Goal: Task Accomplishment & Management: Manage account settings

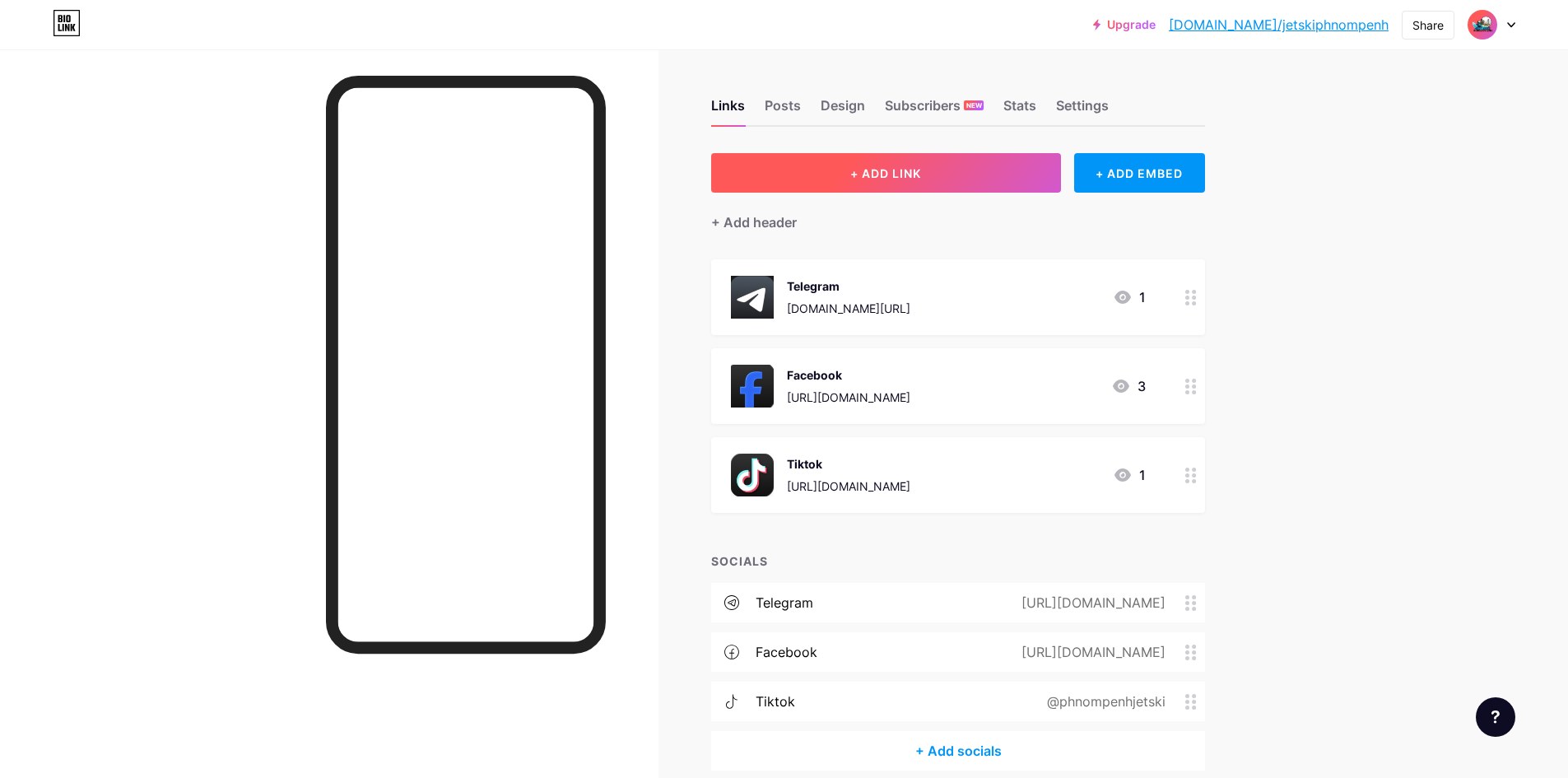
click at [961, 167] on button "+ ADD LINK" at bounding box center [885, 173] width 350 height 40
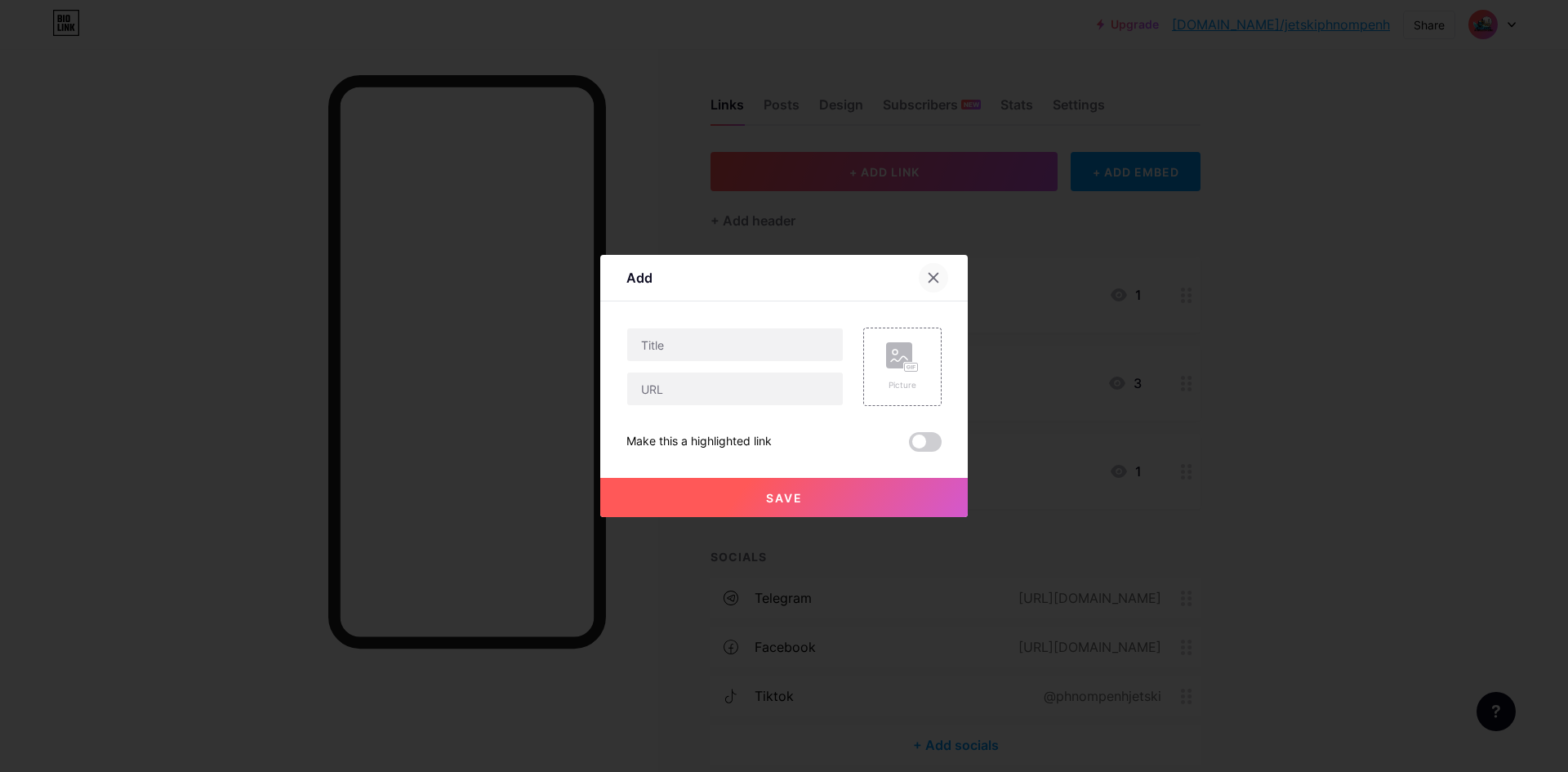
click at [933, 265] on div at bounding box center [933, 277] width 29 height 29
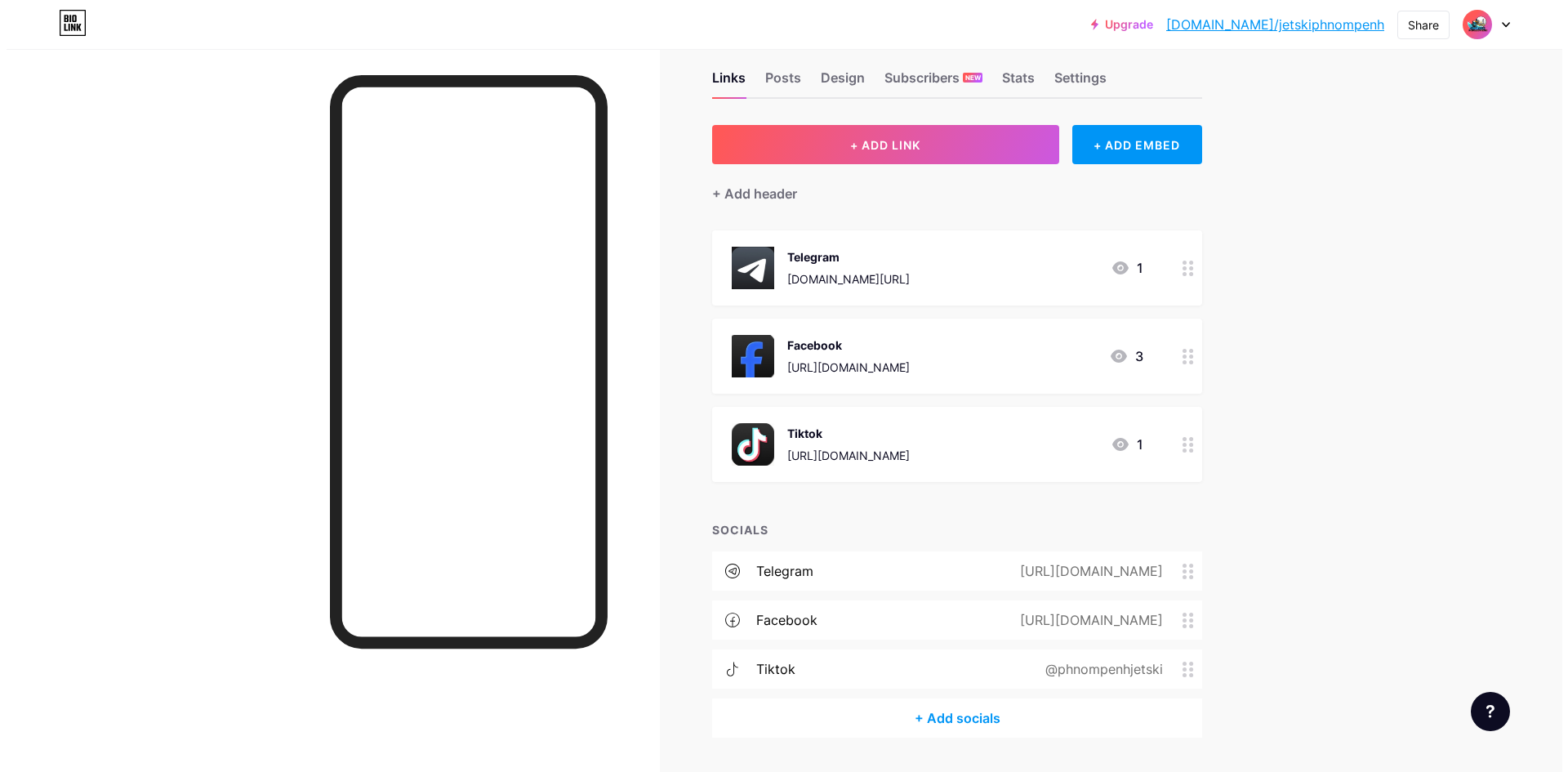
scroll to position [73, 0]
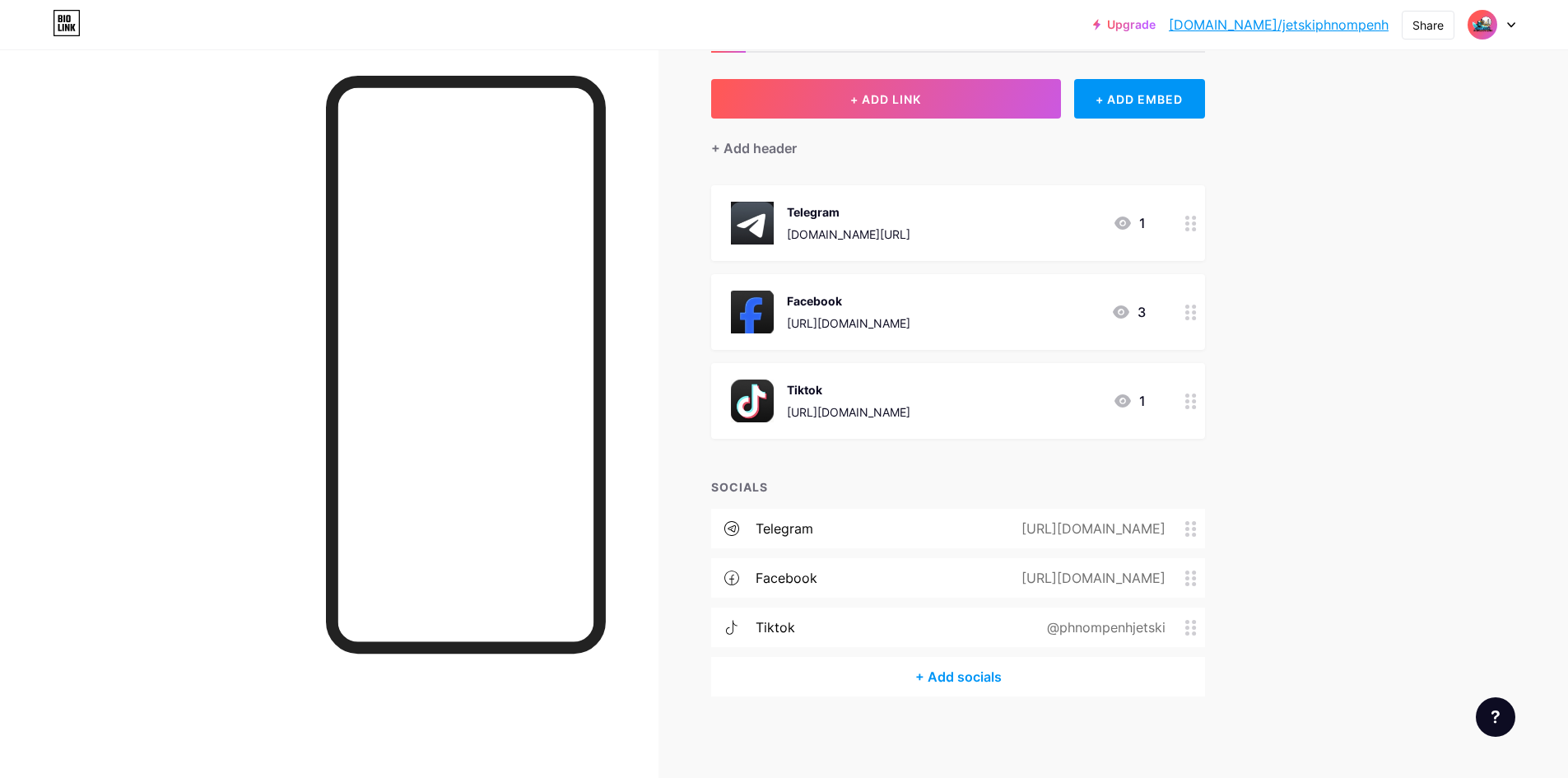
click at [950, 680] on div "+ Add socials" at bounding box center [957, 677] width 494 height 40
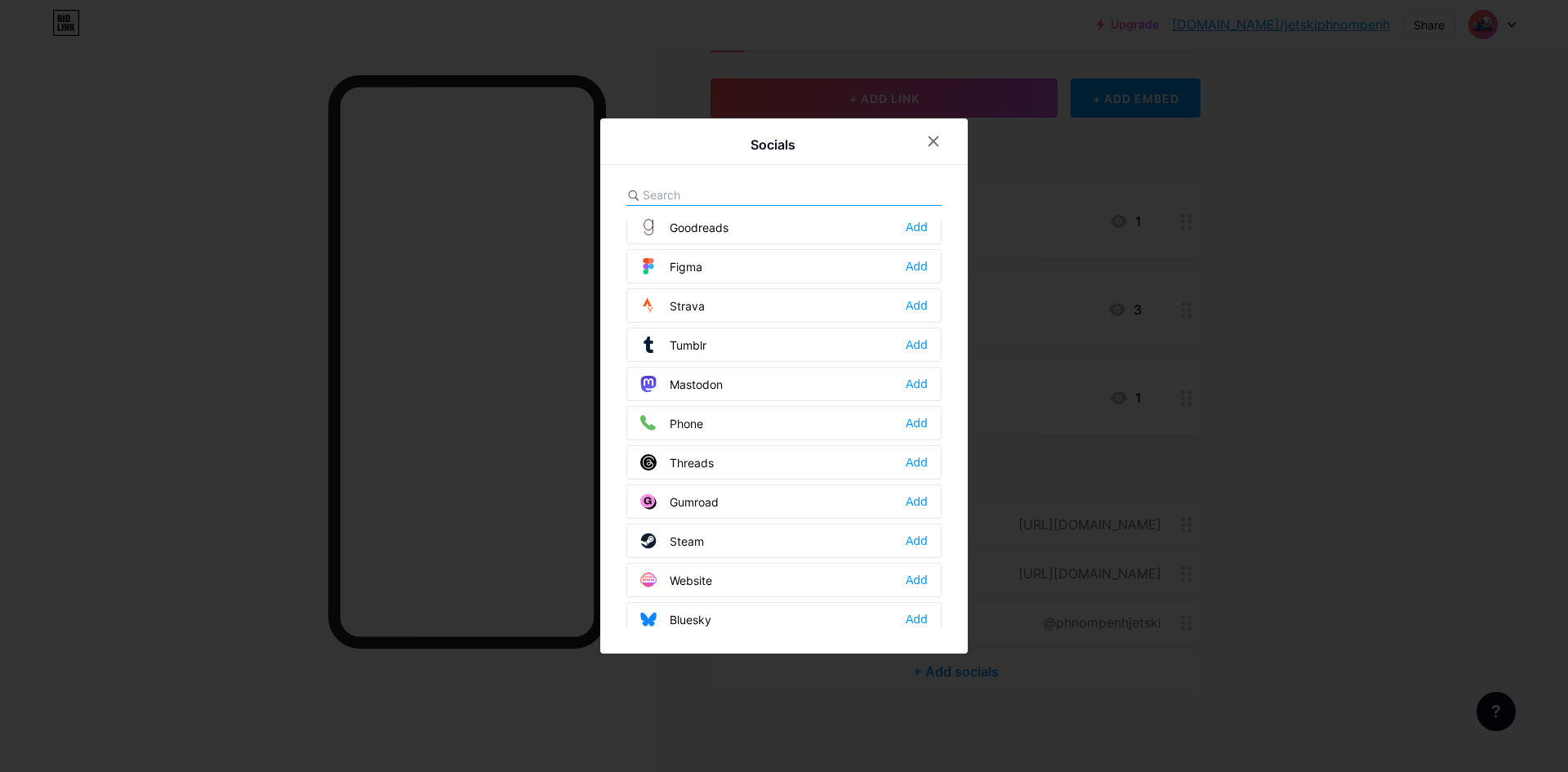
scroll to position [1471, 0]
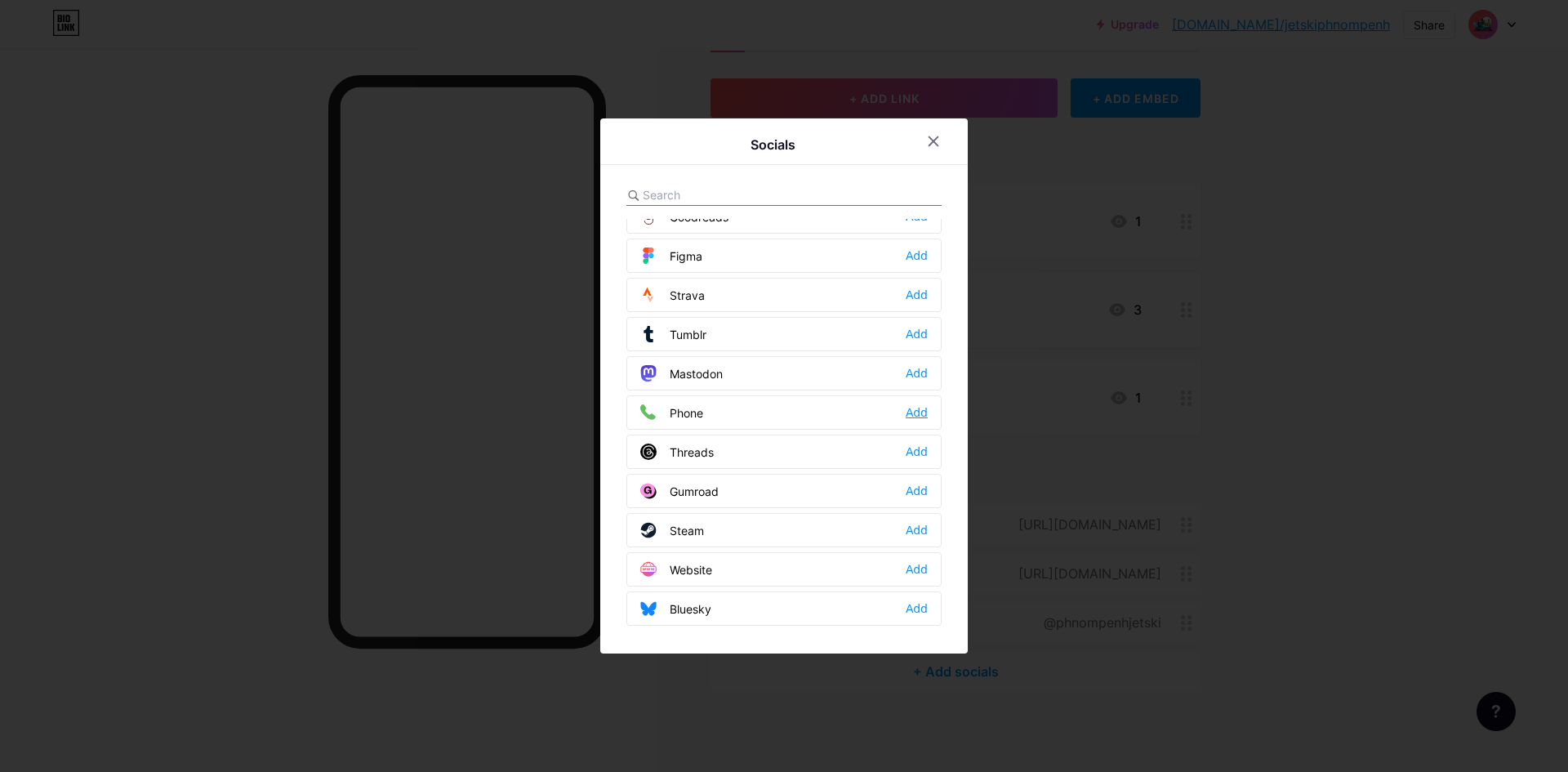
click at [910, 412] on div "Add" at bounding box center [917, 412] width 22 height 16
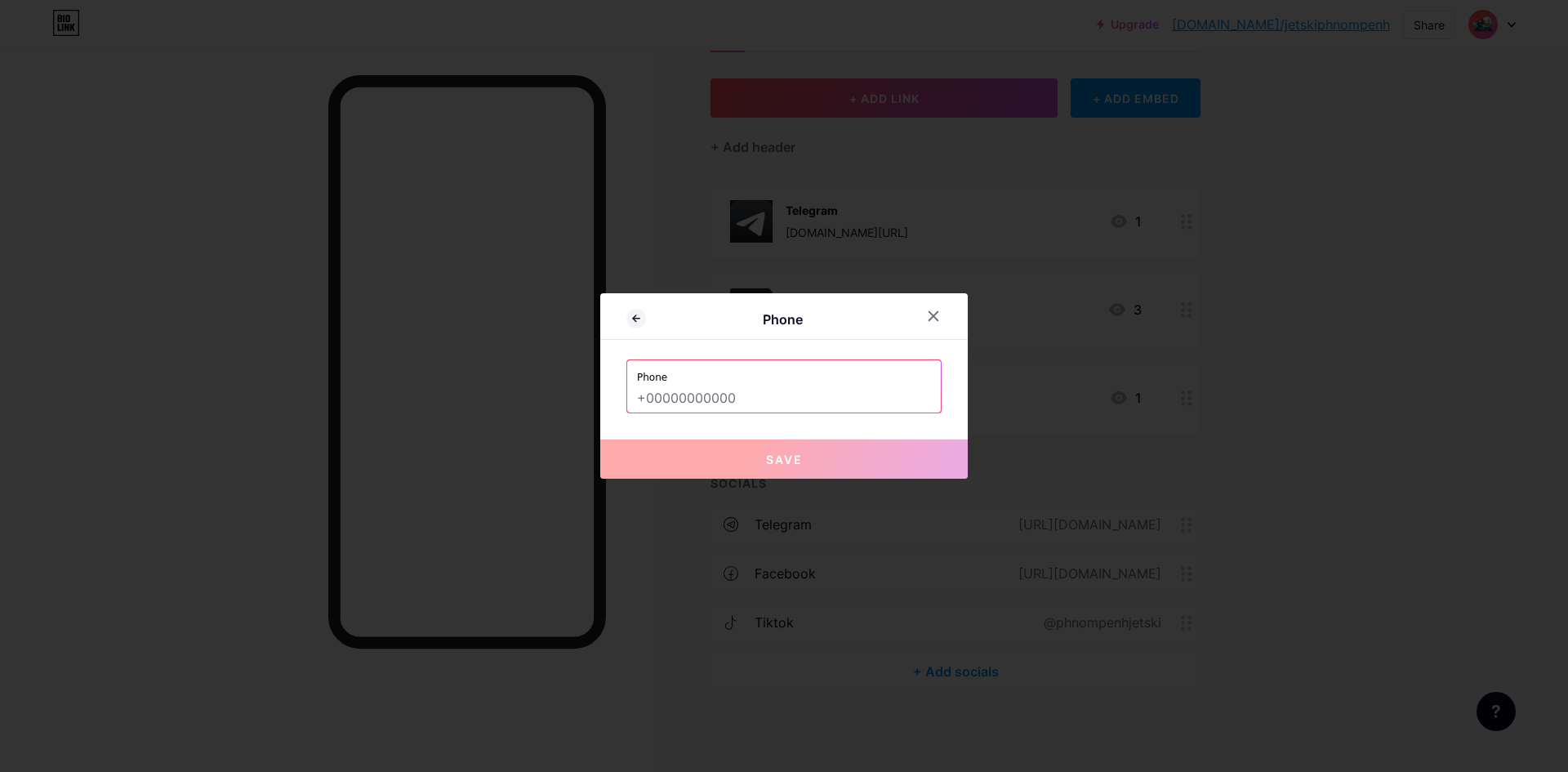
click at [747, 391] on input "text" at bounding box center [784, 399] width 294 height 28
click at [725, 389] on input "text" at bounding box center [784, 399] width 294 height 28
paste input "010 413 443"
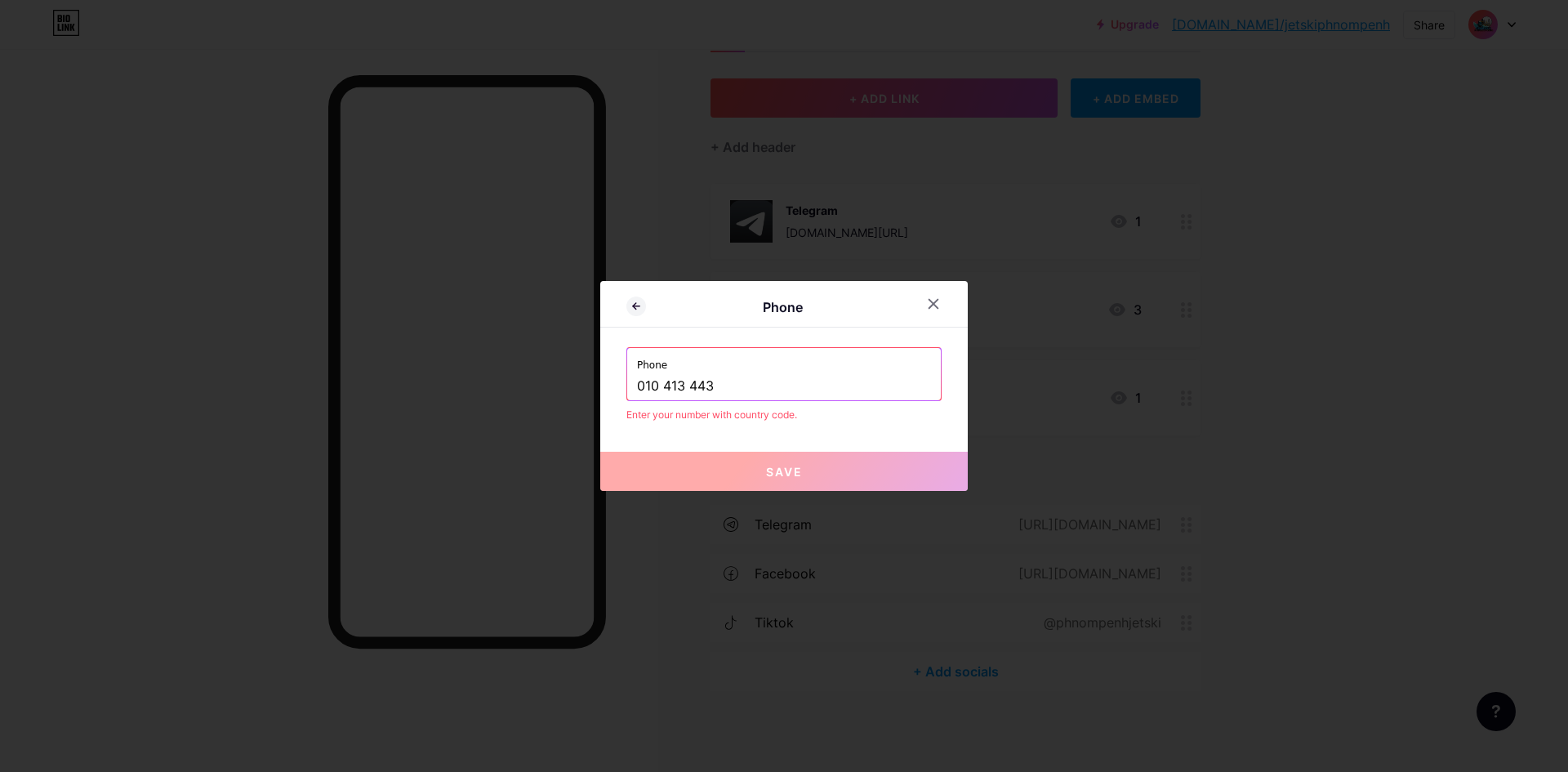
click at [629, 382] on div "Phone [PHONE_NUMBER]" at bounding box center [784, 375] width 314 height 52
click at [631, 382] on div "Phone [PHONE_NUMBER]" at bounding box center [784, 375] width 314 height 52
click at [637, 383] on input "010 413 443" at bounding box center [784, 387] width 294 height 28
click at [637, 386] on input "010 413 443" at bounding box center [784, 387] width 294 height 28
type input "10 413 443"
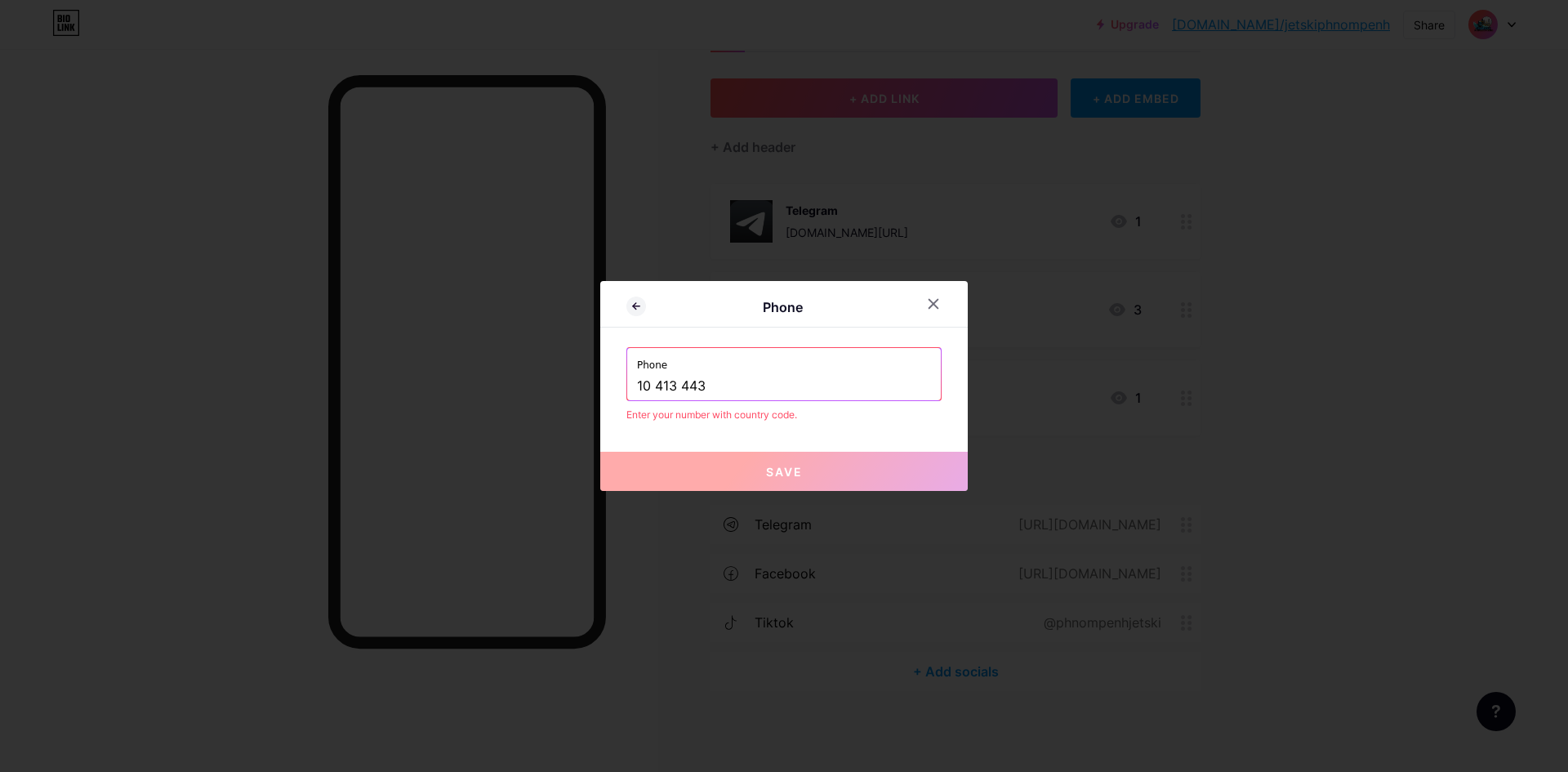
drag, startPoint x: 660, startPoint y: 376, endPoint x: 493, endPoint y: 337, distance: 171.5
click at [517, 356] on div "Phone Phone [PHONE_NUMBER] Enter your number with country code. Save" at bounding box center [784, 386] width 1568 height 772
type input "="
paste input "010 413 443"
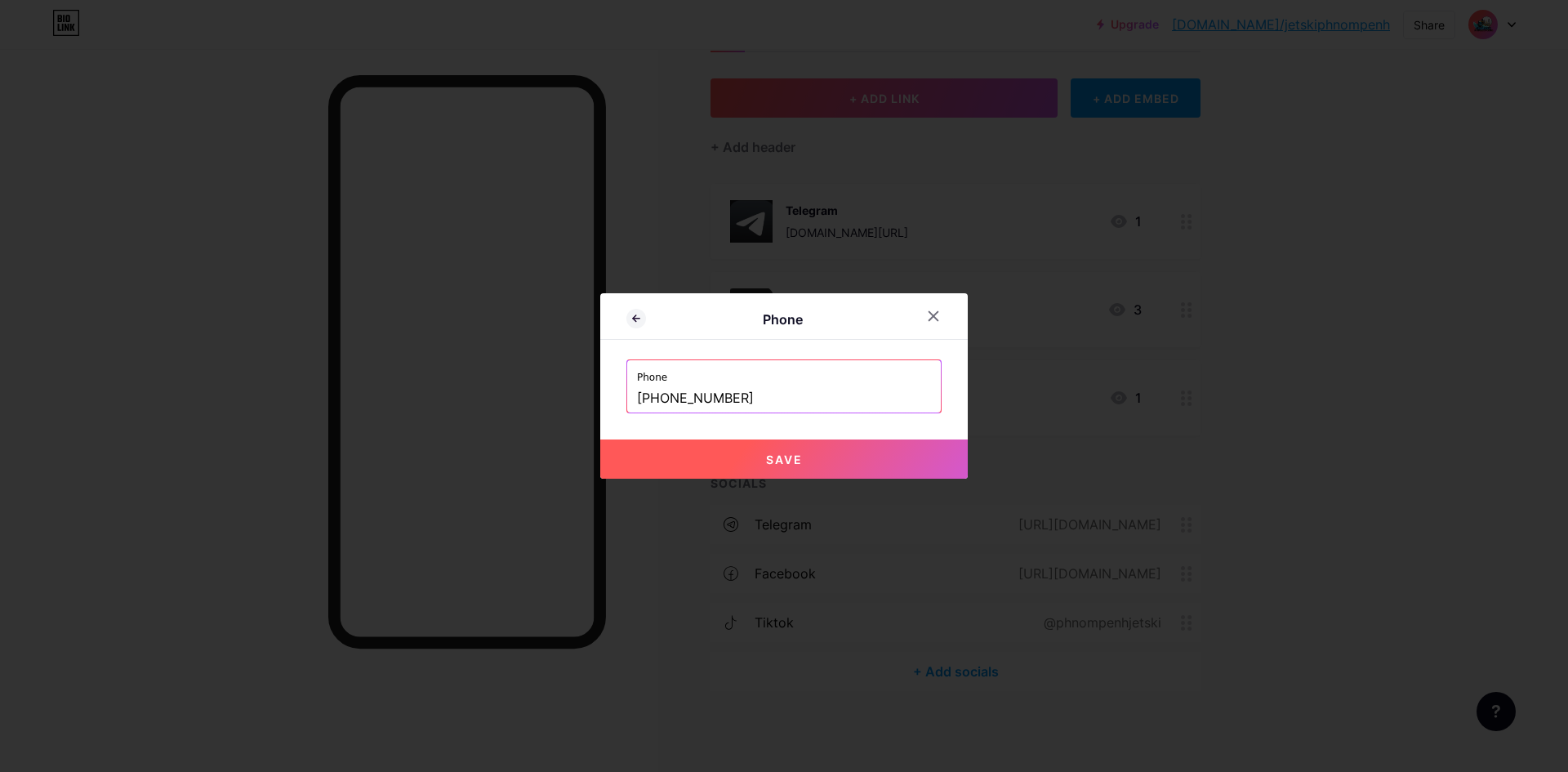
click at [673, 401] on input "[PHONE_NUMBER]" at bounding box center [784, 399] width 294 height 28
click at [834, 468] on button "Save" at bounding box center [784, 459] width 367 height 39
type input "tel:[PHONE_NUMBER]"
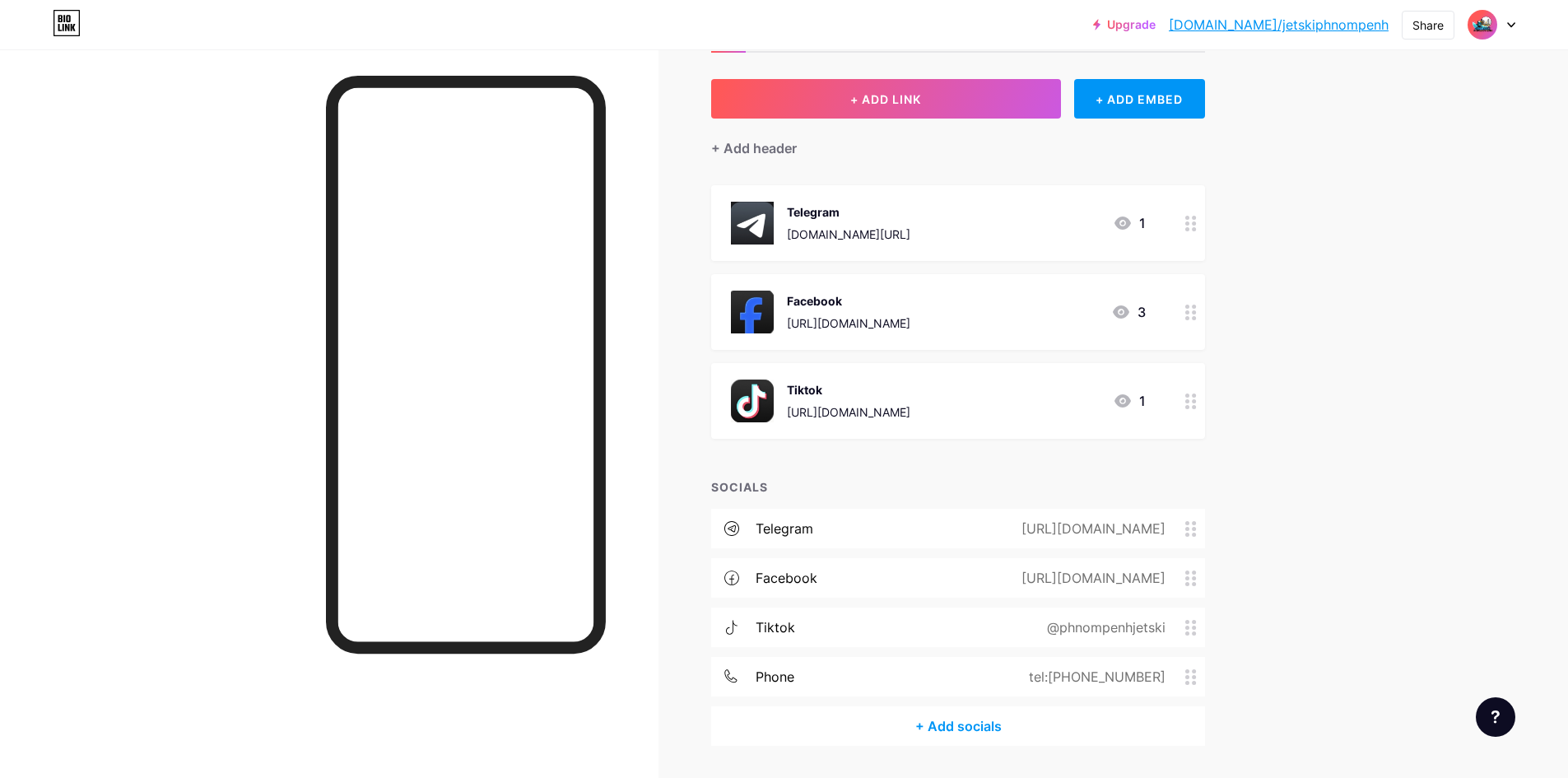
click at [1113, 682] on div "tel:[PHONE_NUMBER]" at bounding box center [1094, 676] width 183 height 20
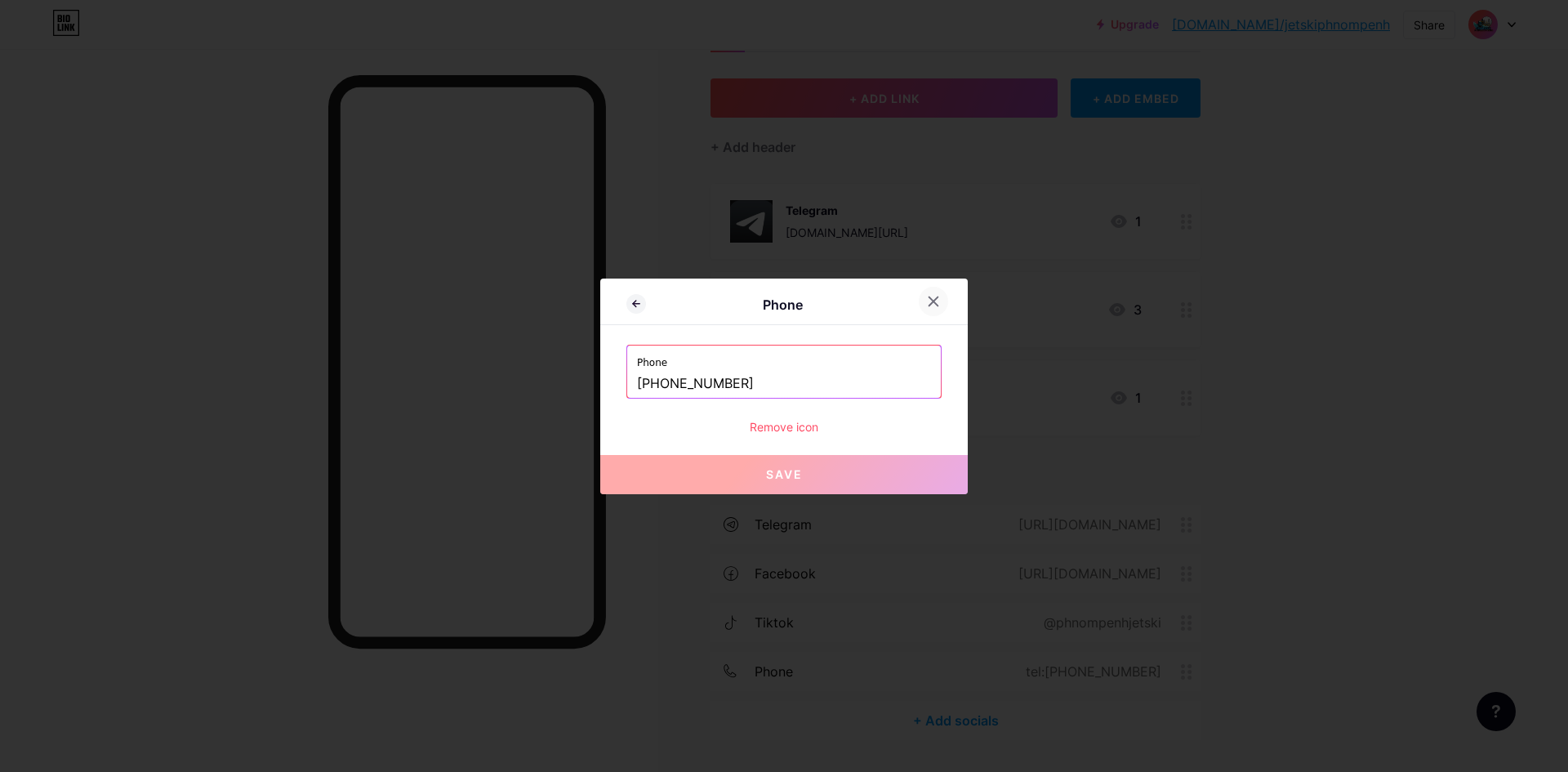
click at [930, 309] on div at bounding box center [933, 301] width 29 height 29
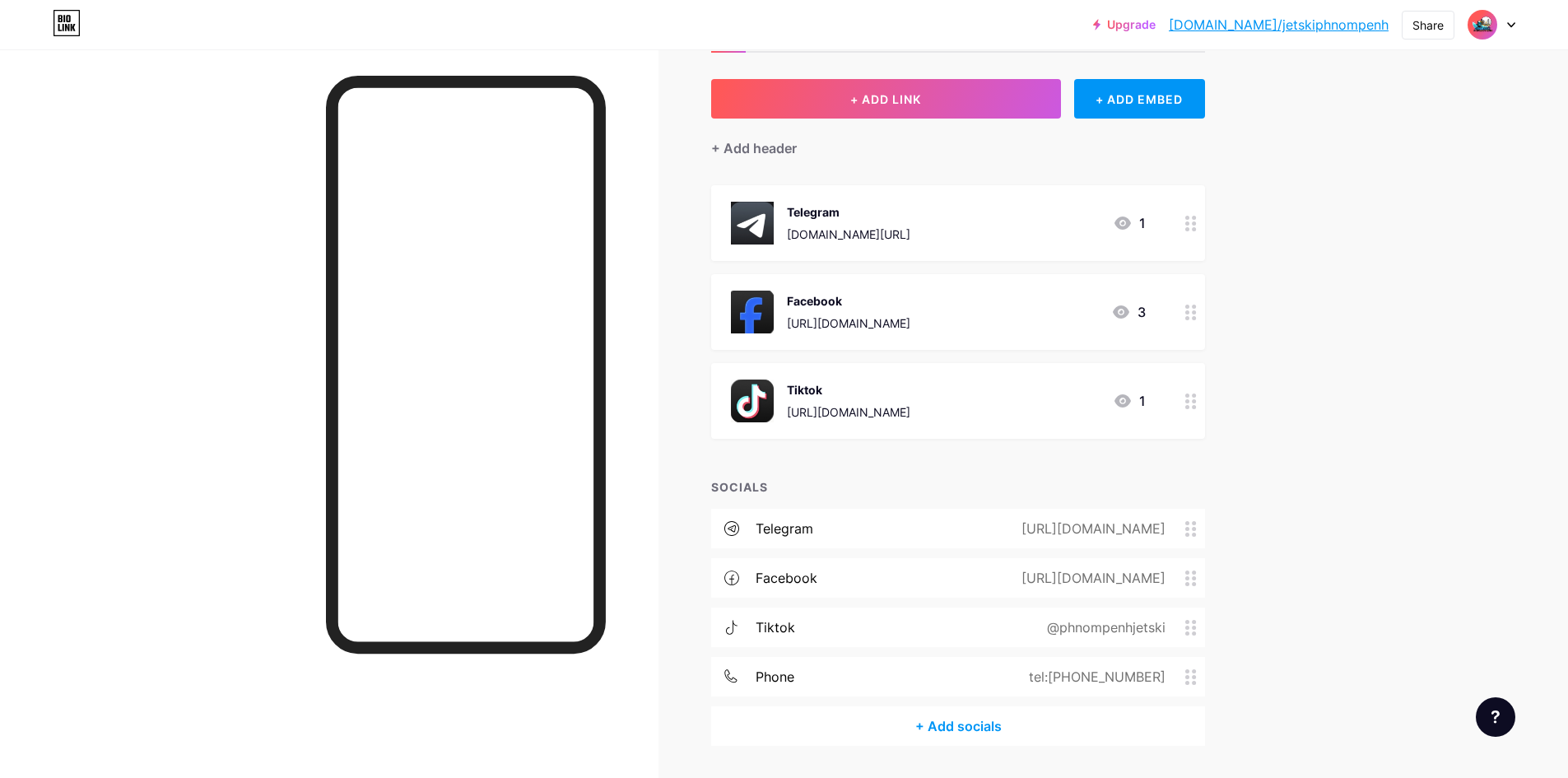
click at [911, 404] on div "[URL][DOMAIN_NAME]" at bounding box center [849, 412] width 124 height 17
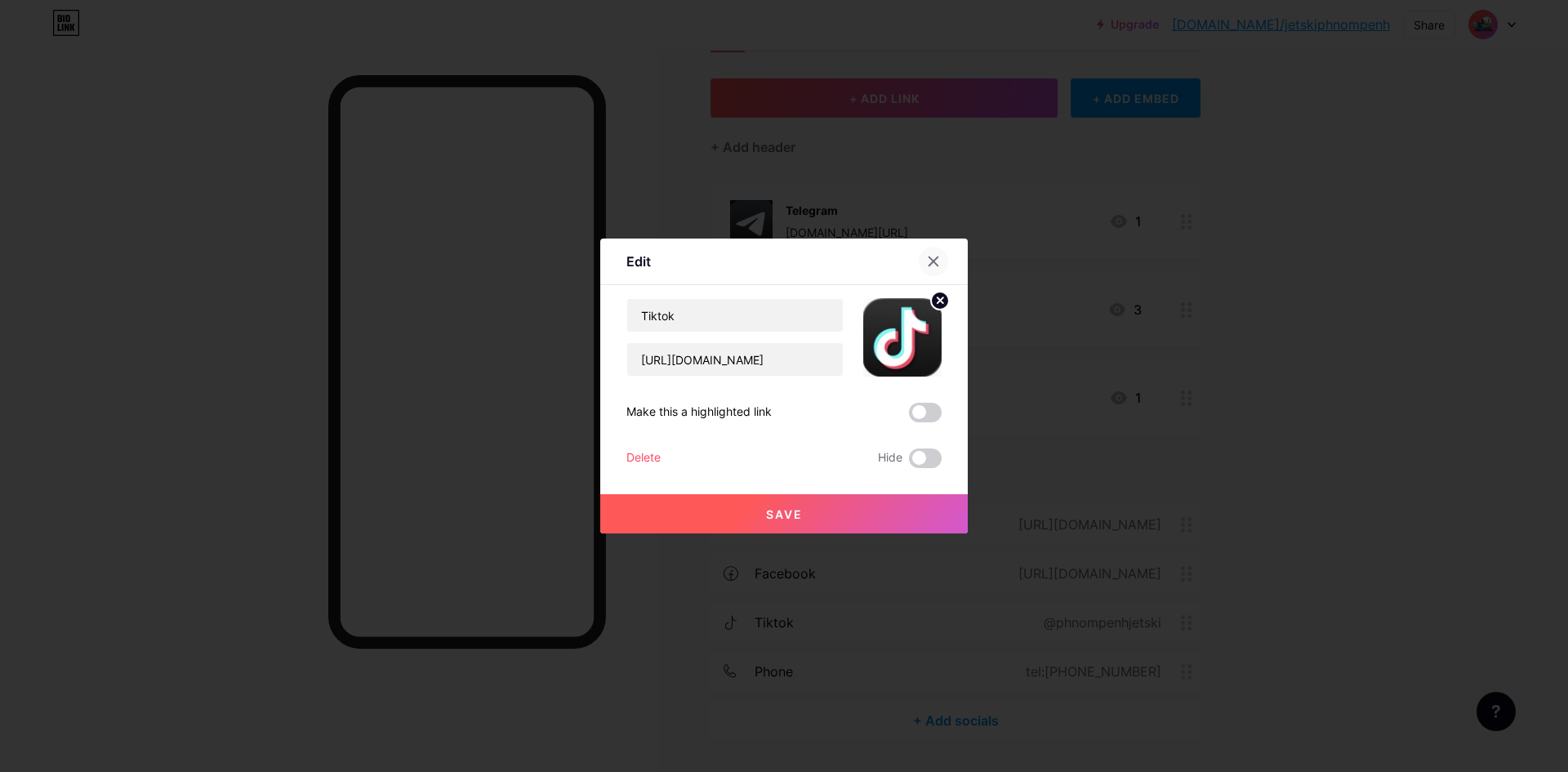
click at [927, 267] on icon at bounding box center [934, 261] width 13 height 13
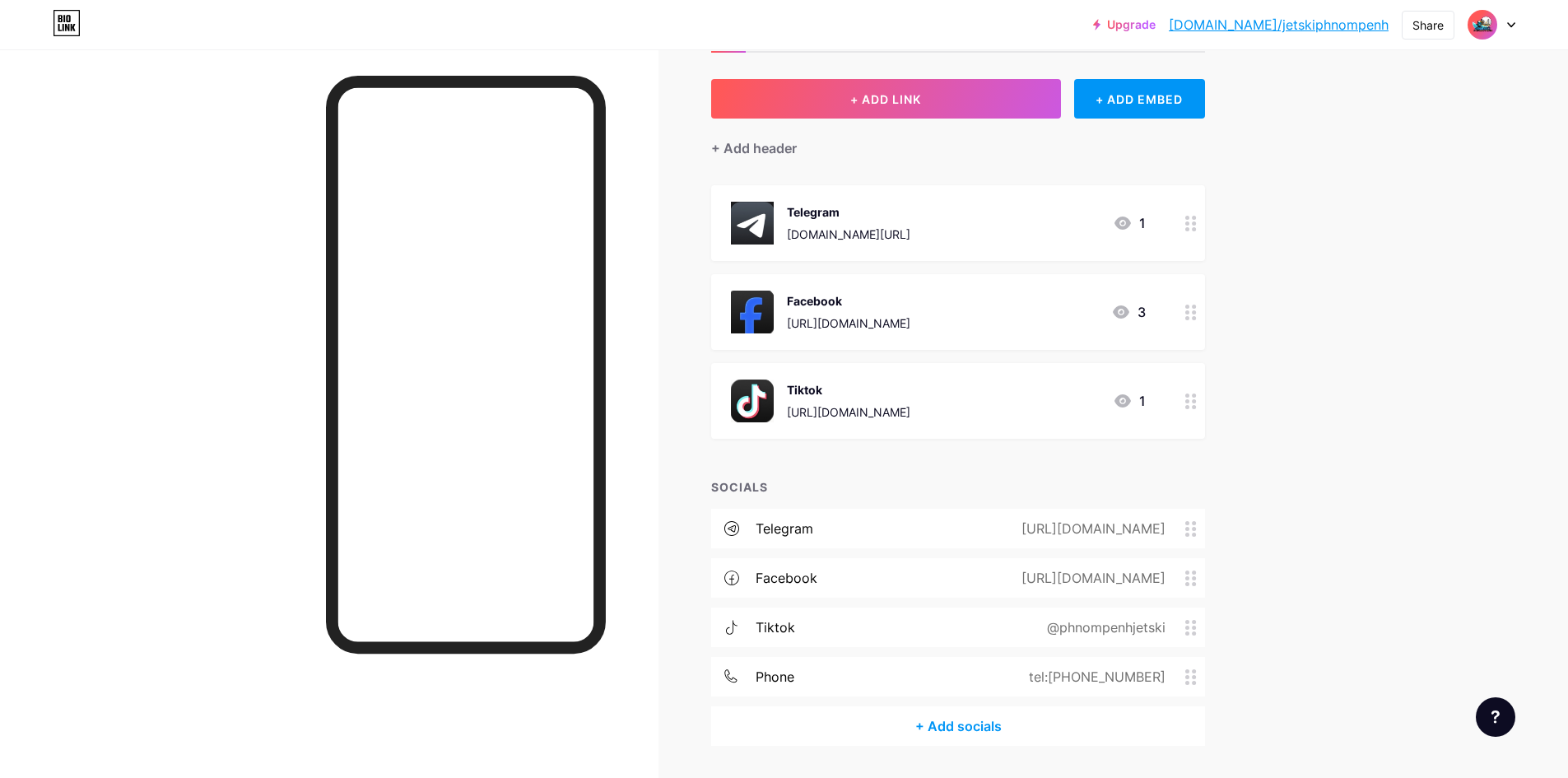
click at [1083, 679] on div "tel:[PHONE_NUMBER]" at bounding box center [1094, 676] width 183 height 20
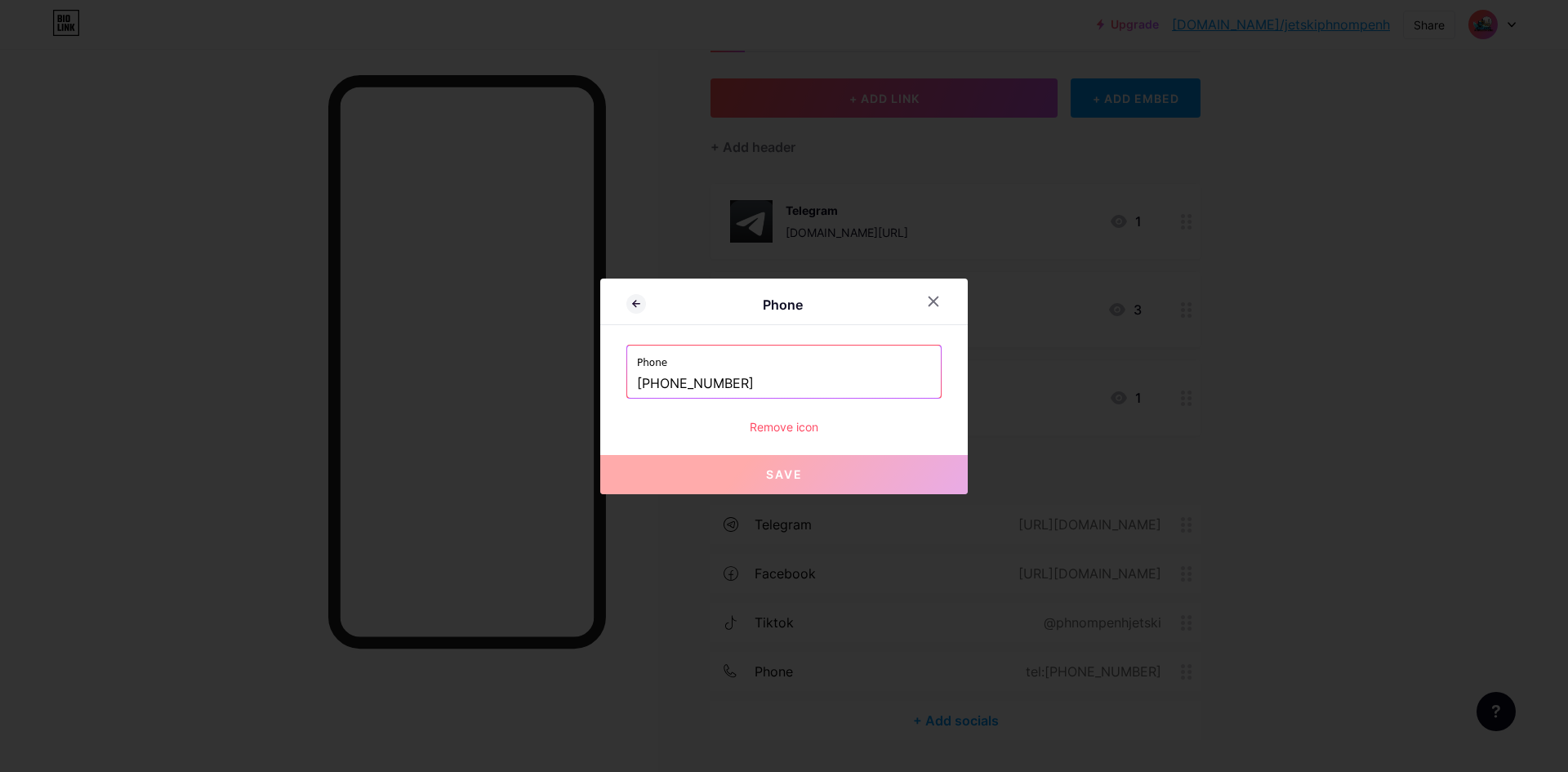
click at [874, 373] on input "[PHONE_NUMBER]" at bounding box center [784, 384] width 294 height 28
click at [932, 297] on icon at bounding box center [934, 302] width 9 height 9
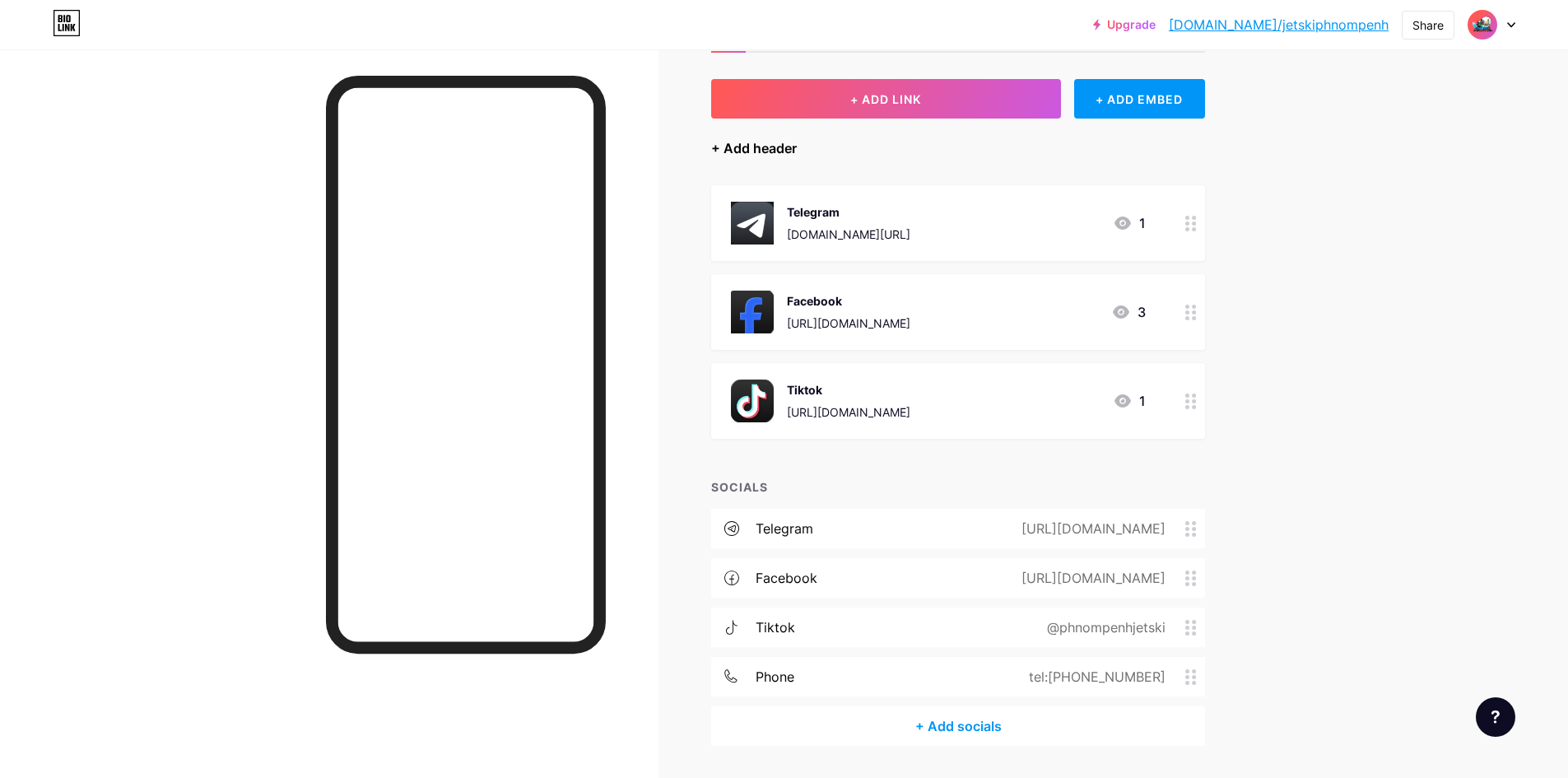
click at [757, 150] on div "+ Add header" at bounding box center [753, 148] width 86 height 20
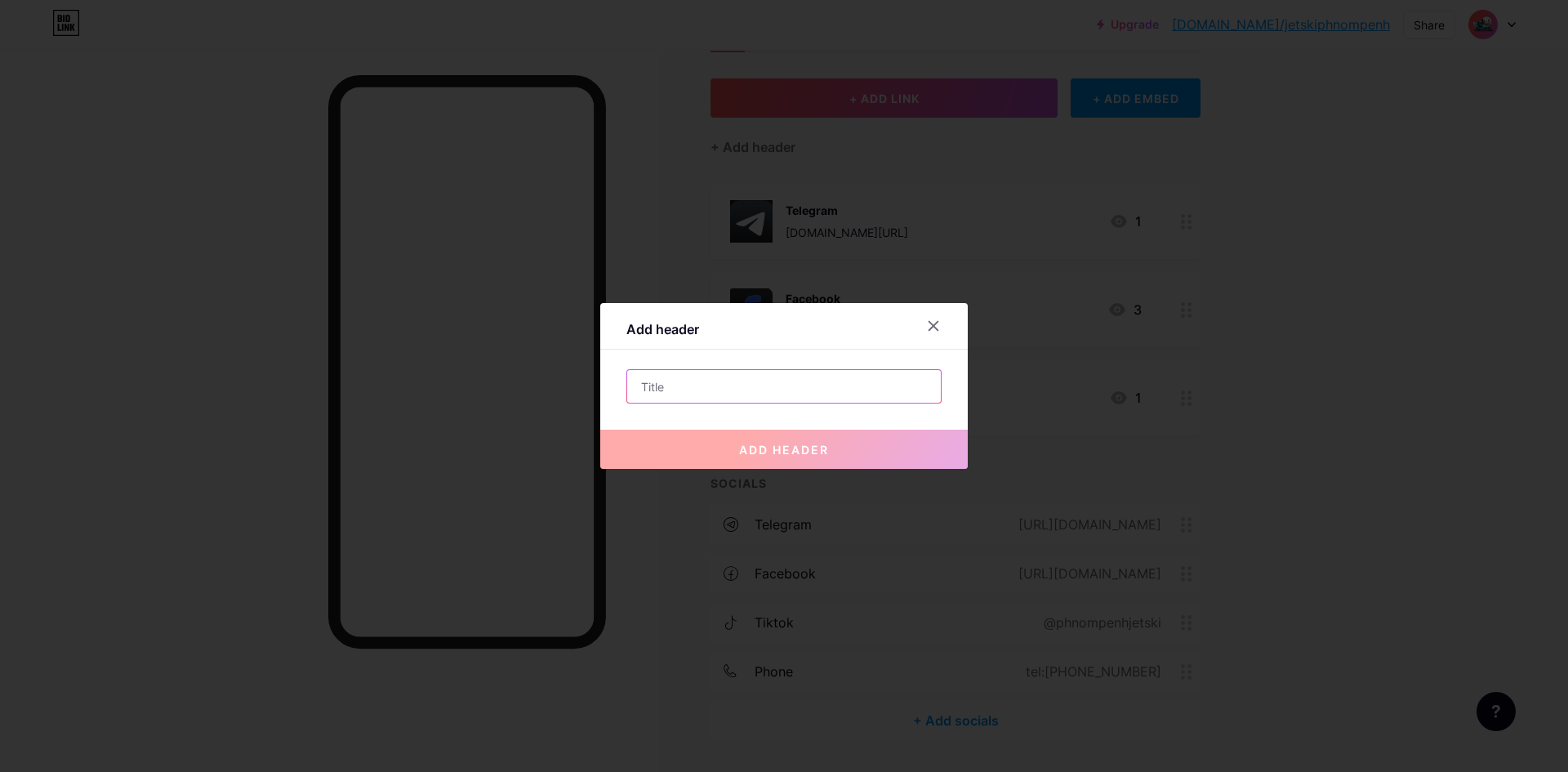
click at [726, 378] on input "text" at bounding box center [784, 386] width 314 height 33
click at [920, 319] on div at bounding box center [933, 325] width 29 height 29
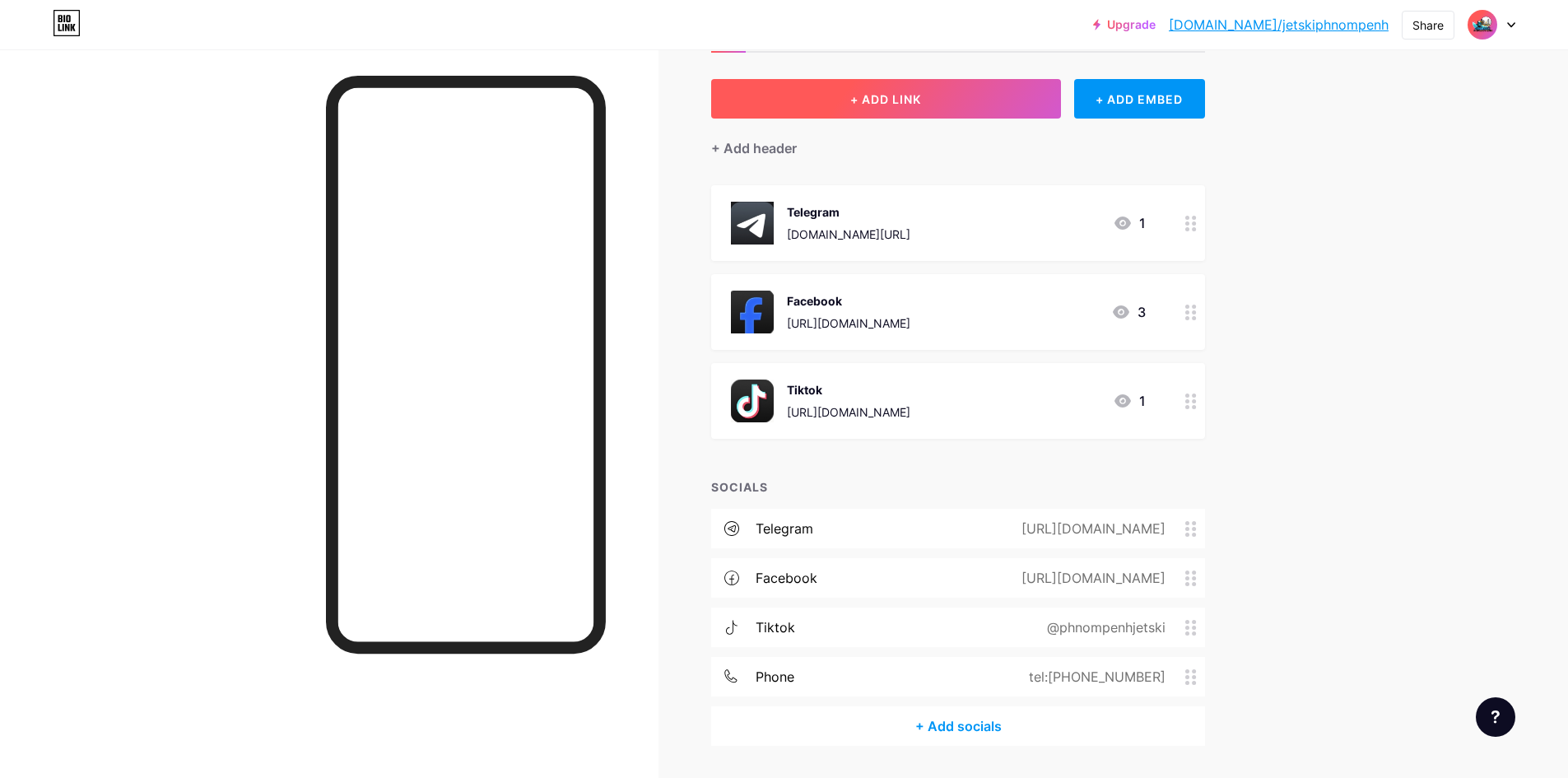
click at [876, 106] on span "+ ADD LINK" at bounding box center [885, 99] width 71 height 14
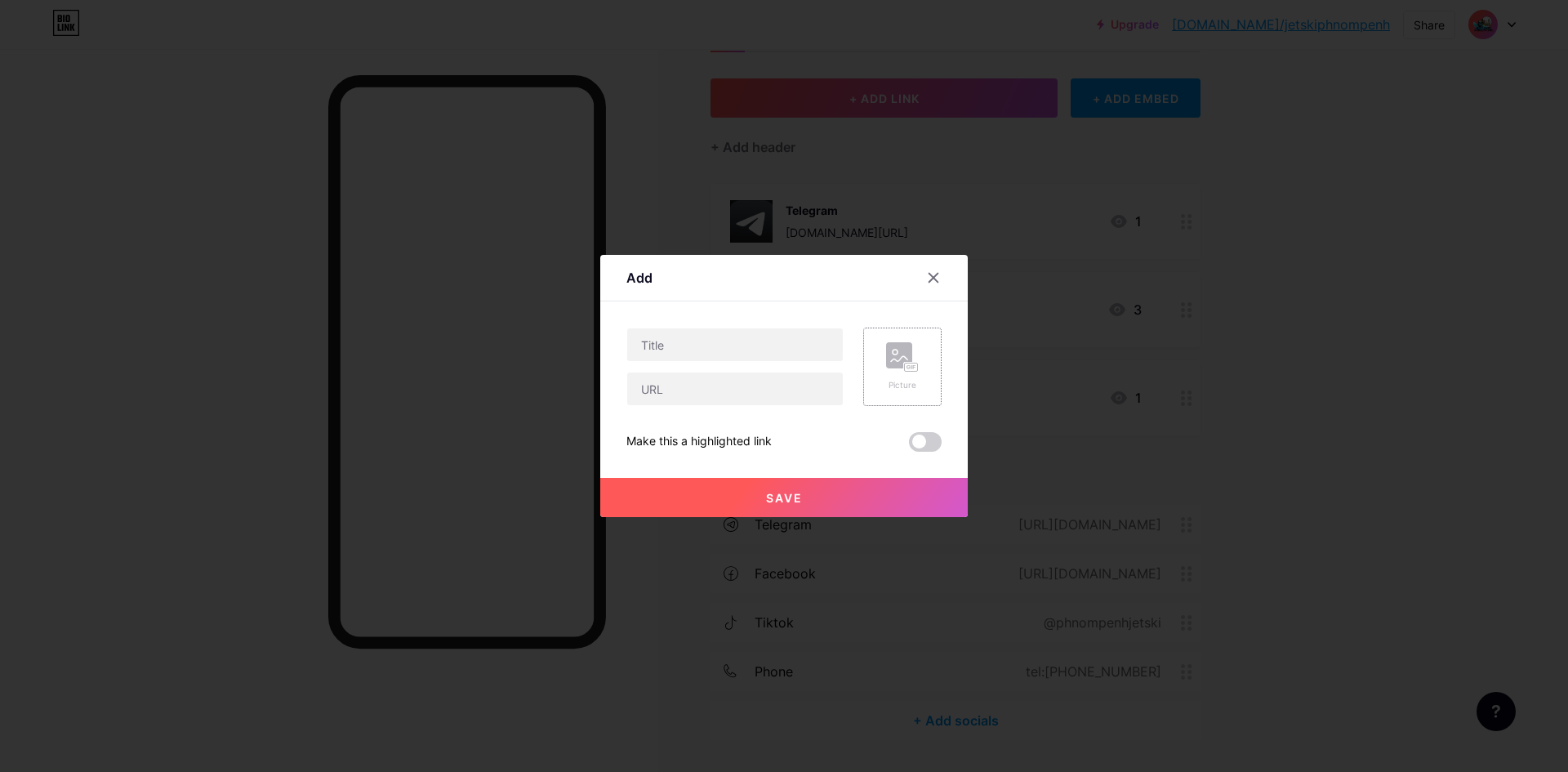
click at [888, 378] on div "Picture" at bounding box center [902, 366] width 33 height 49
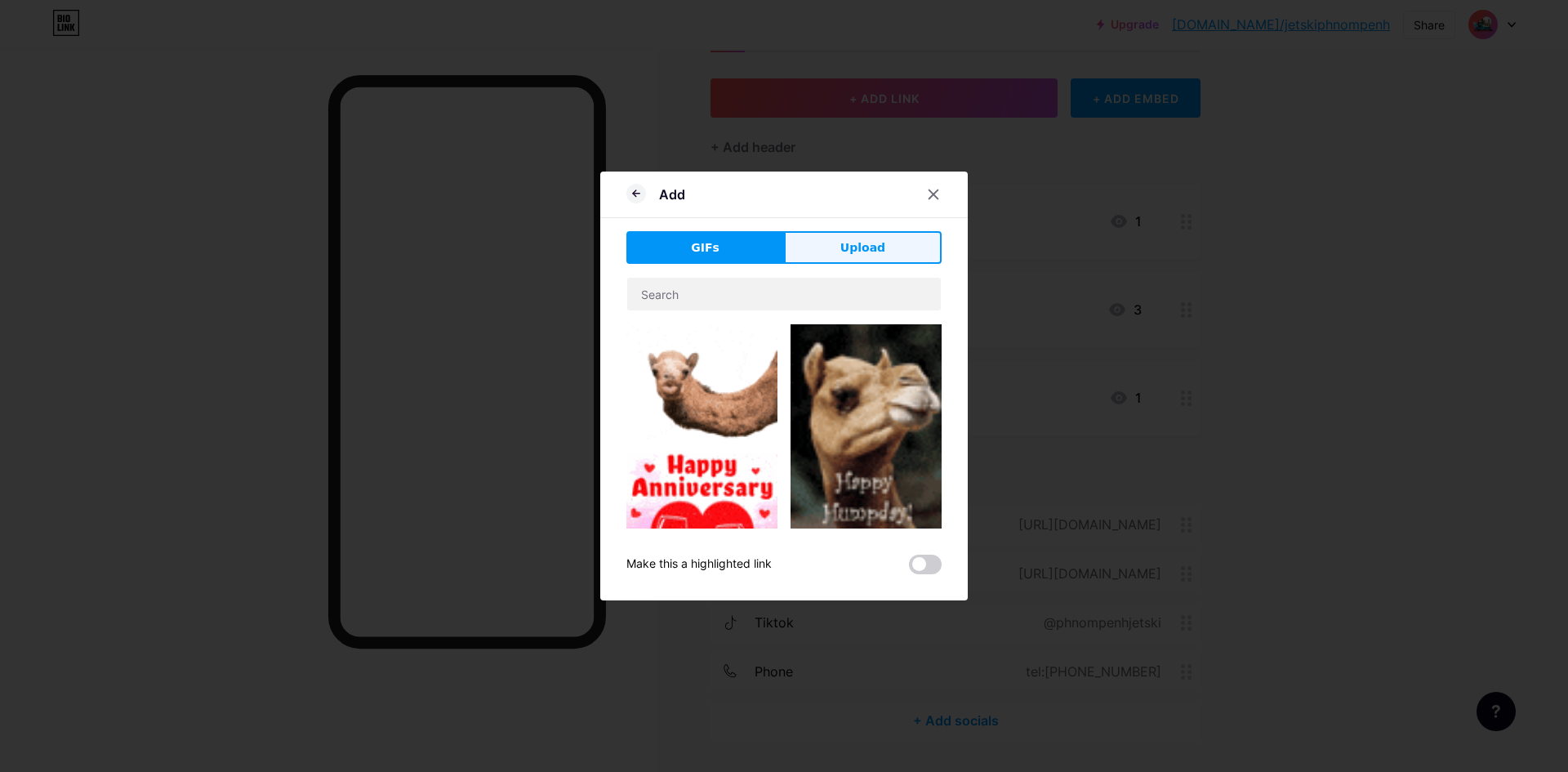
click at [832, 250] on button "Upload" at bounding box center [863, 247] width 157 height 33
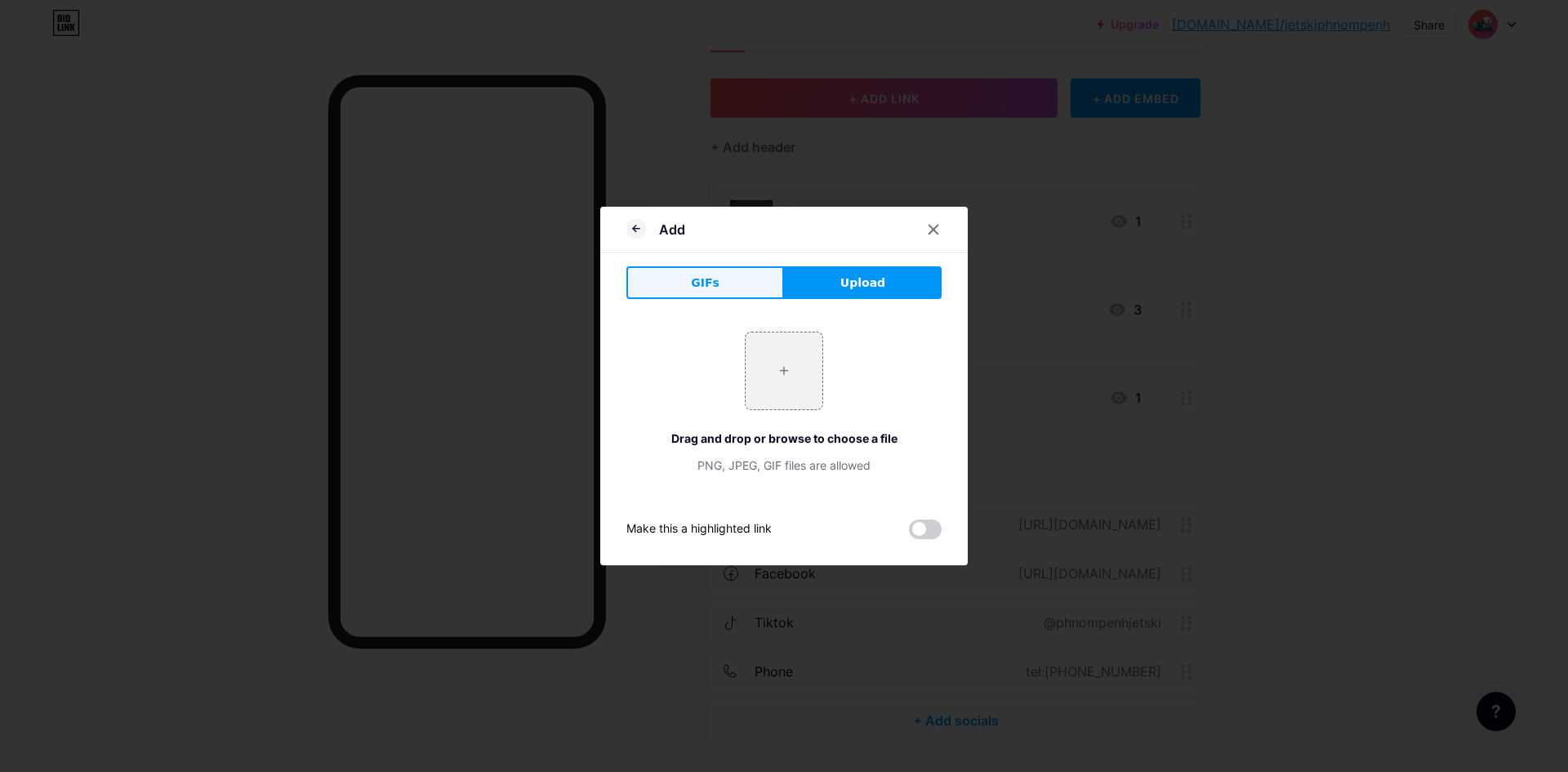
click at [721, 278] on button "GIFs" at bounding box center [705, 282] width 157 height 33
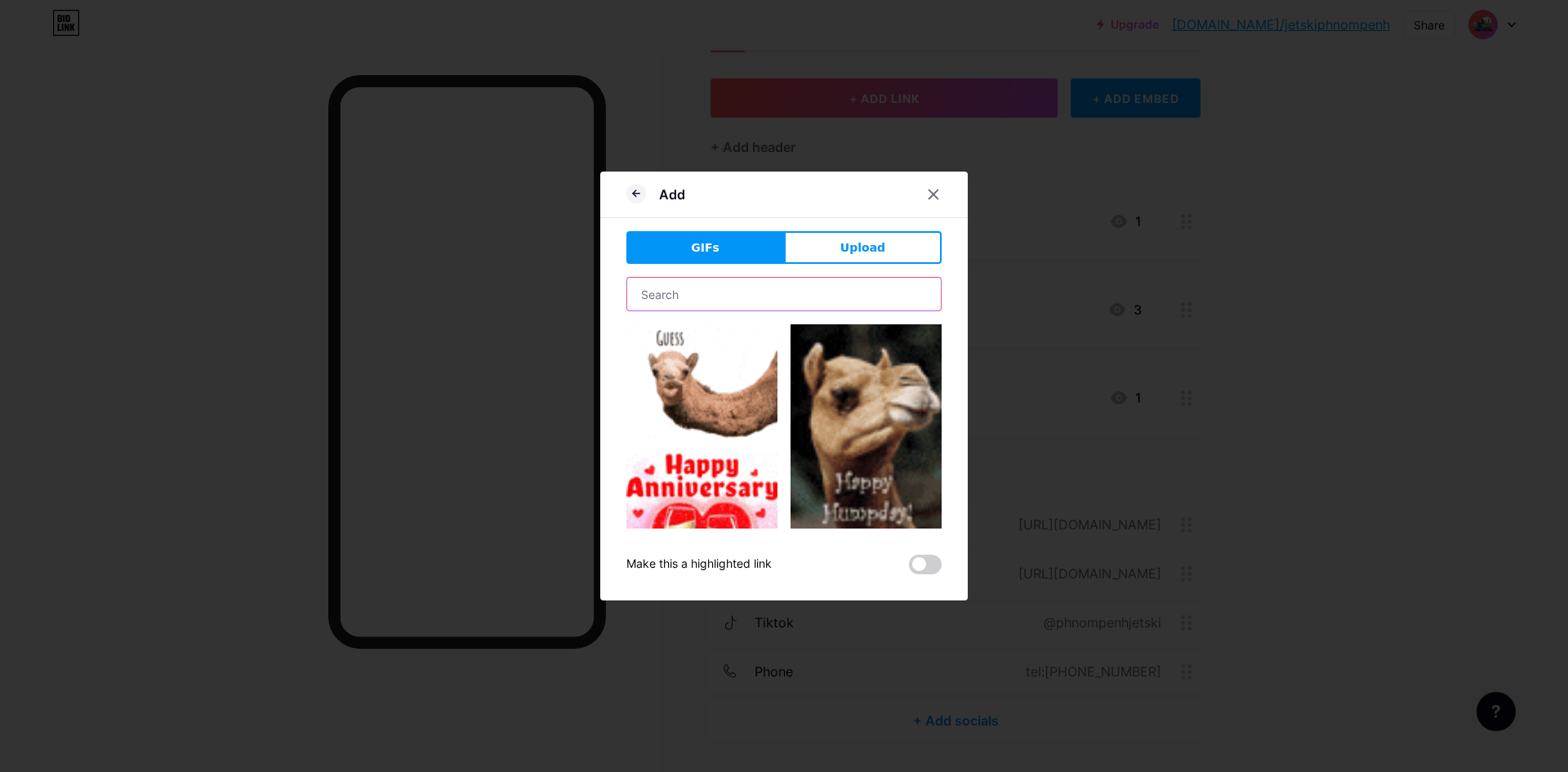
click at [718, 302] on input "text" at bounding box center [784, 294] width 314 height 33
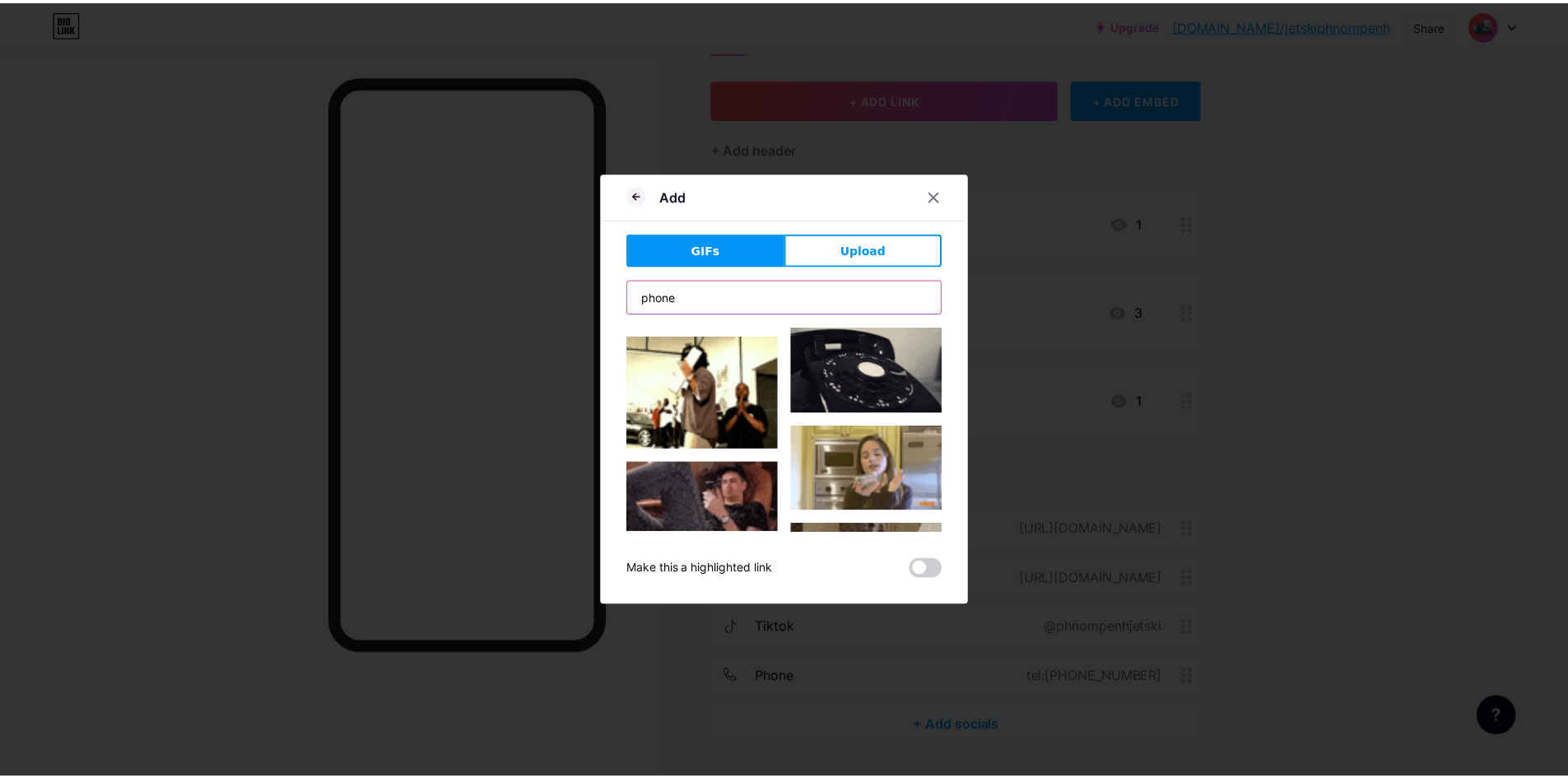
scroll to position [2616, 0]
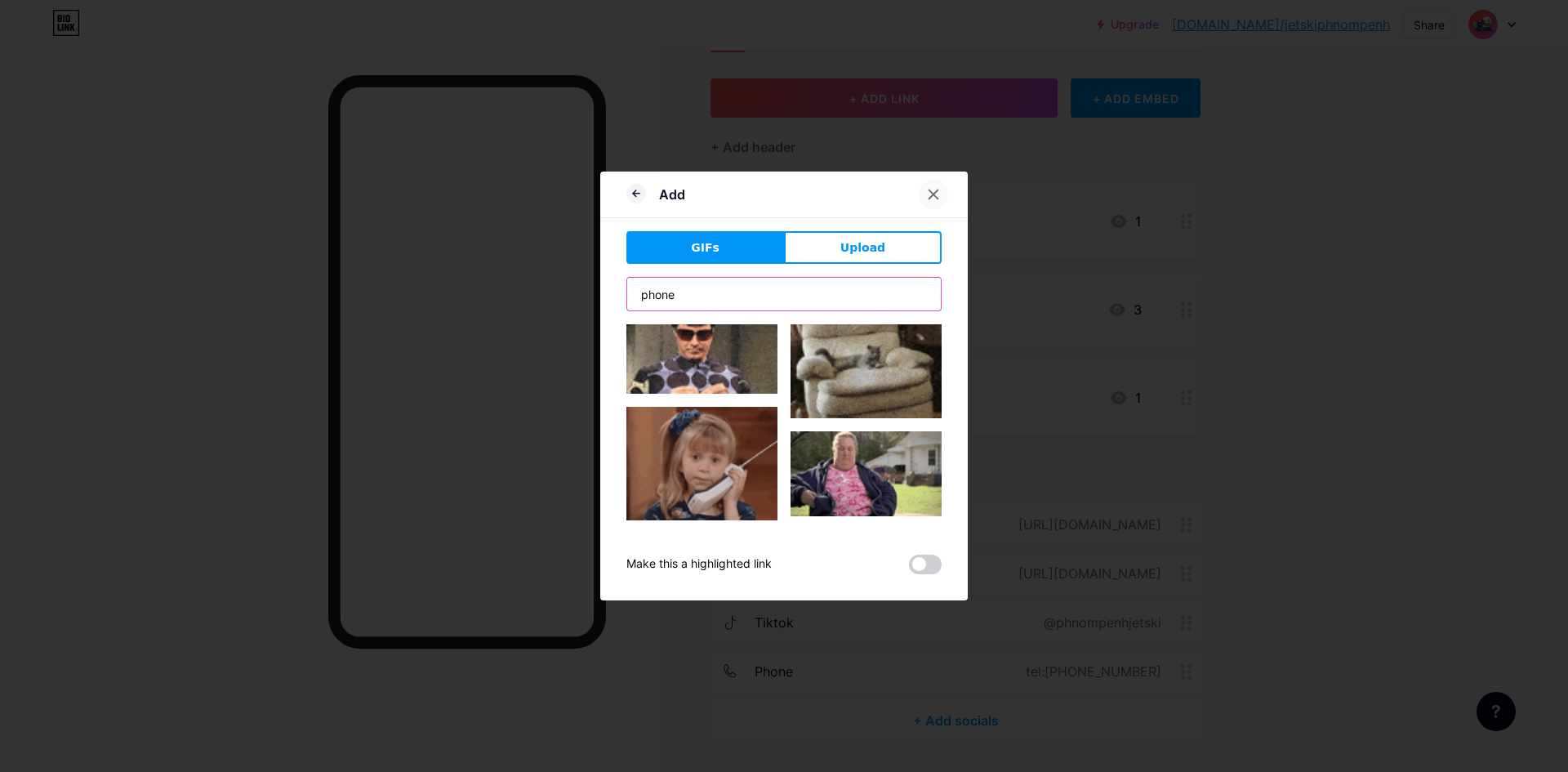
type input "phone"
click at [932, 186] on div at bounding box center [933, 194] width 29 height 29
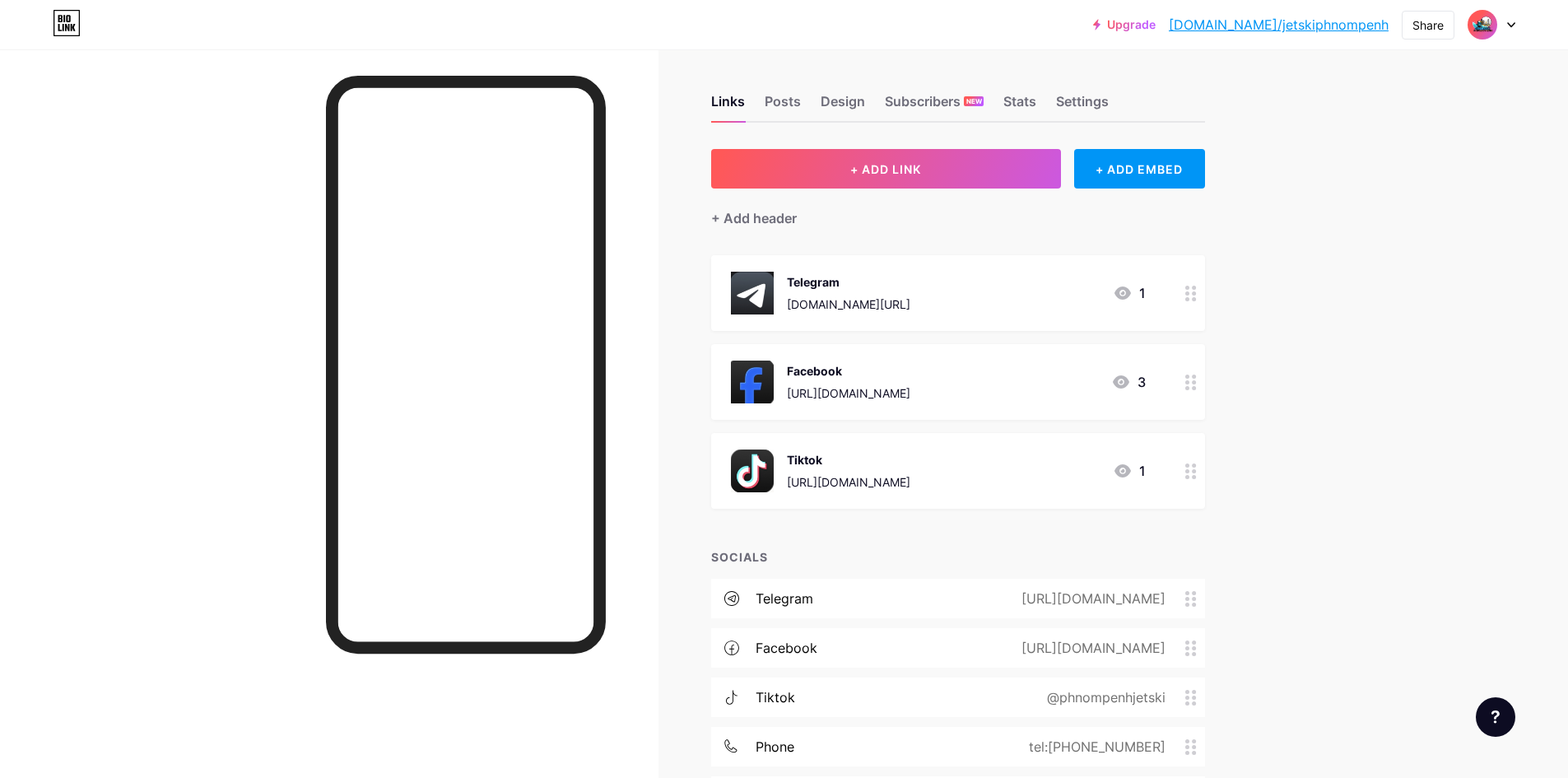
scroll to position [0, 0]
